Goal: Task Accomplishment & Management: Manage account settings

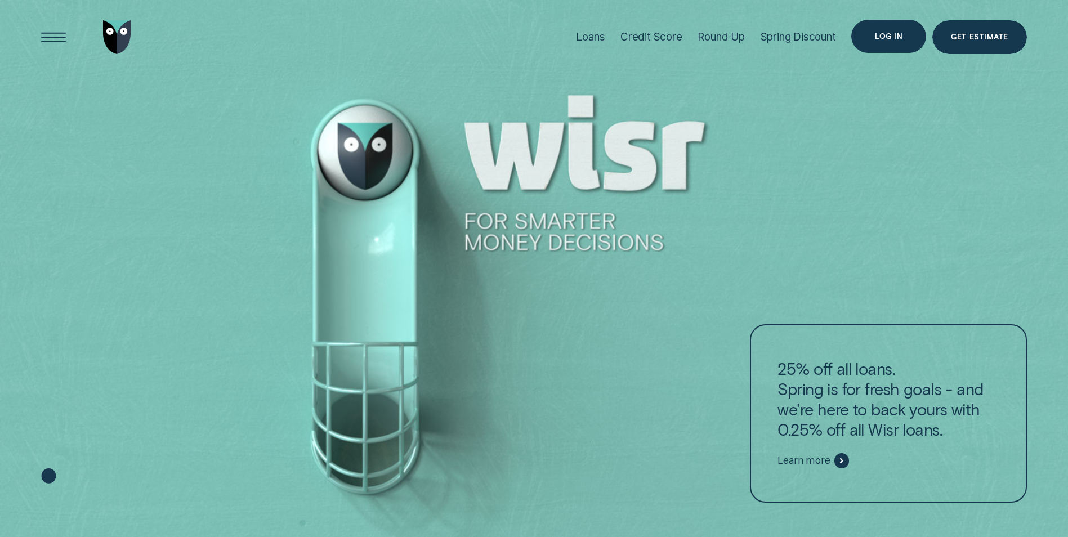
click at [901, 26] on div "Log in" at bounding box center [888, 37] width 75 height 34
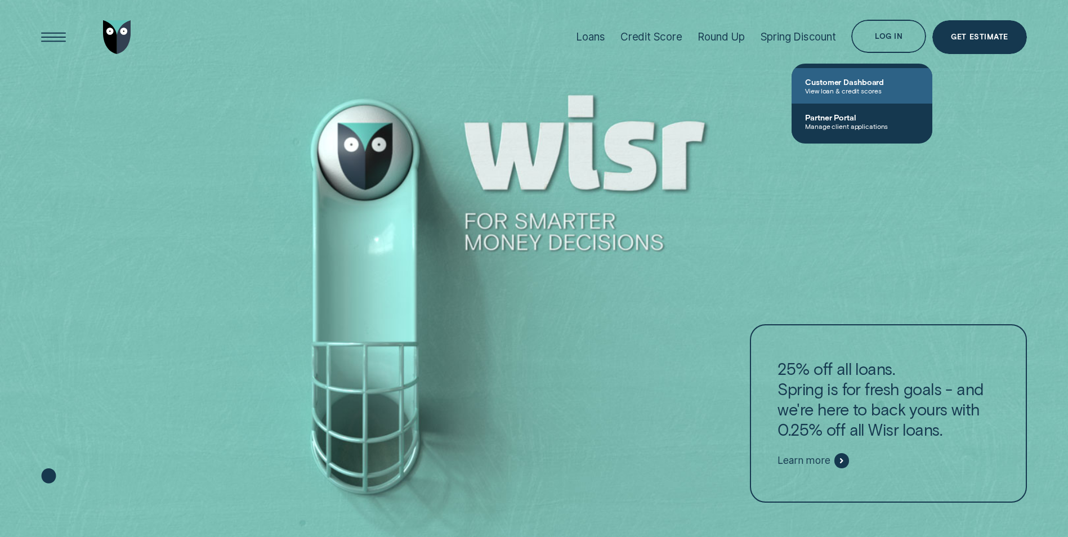
click at [869, 96] on link "Customer Dashboard View loan & credit scores" at bounding box center [862, 85] width 141 height 35
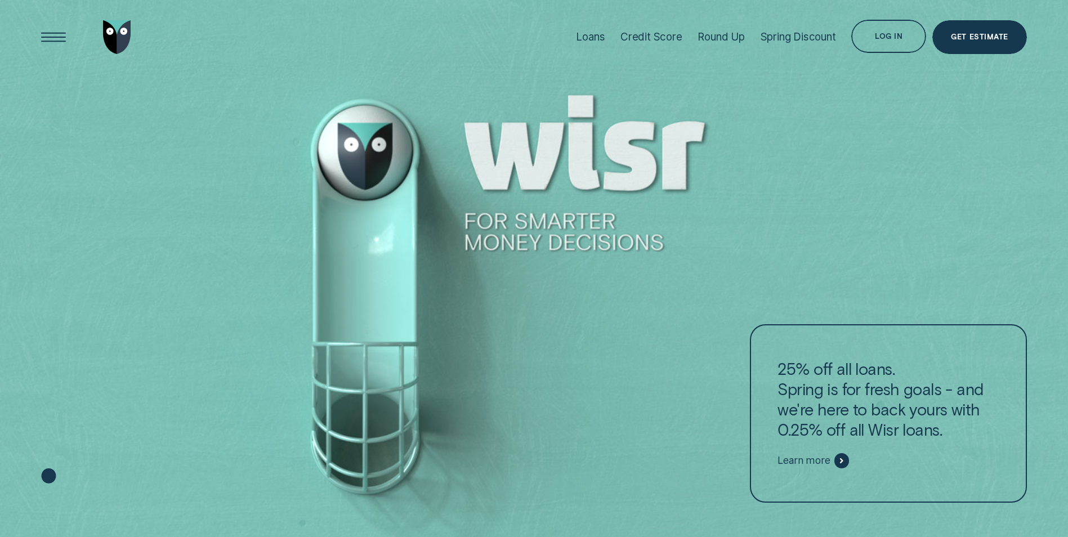
click at [449, 66] on div "Loans Credit Score Round Up Spring Discount Log in Log in Customer Dashboard Vi…" at bounding box center [534, 37] width 986 height 75
click at [849, 102] on div at bounding box center [534, 269] width 1068 height 538
